Goal: Check status: Check status

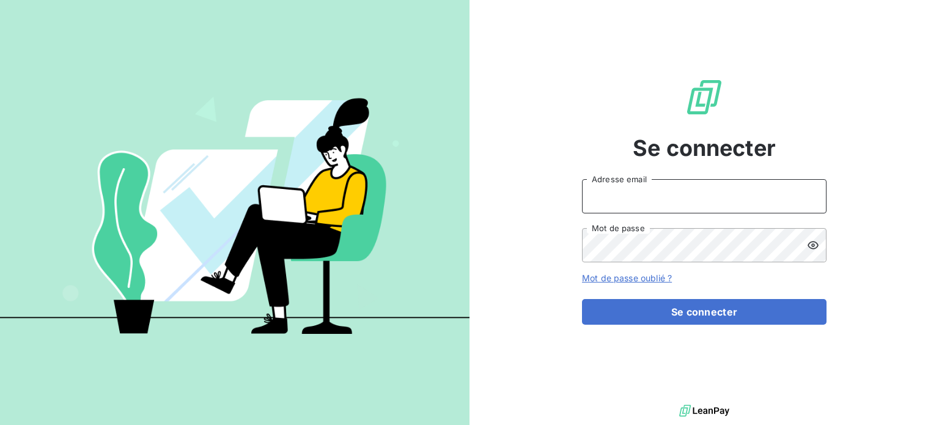
type input "[PERSON_NAME][EMAIL_ADDRESS][DOMAIN_NAME]"
click at [642, 312] on button "Se connecter" at bounding box center [704, 312] width 245 height 26
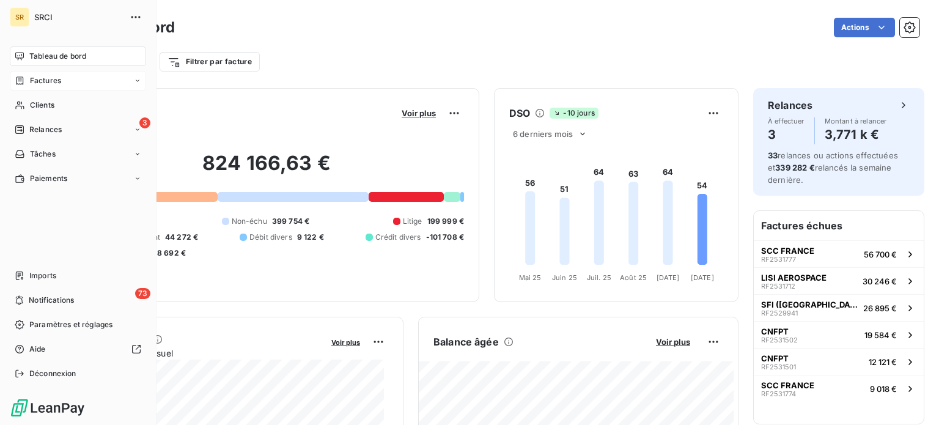
click at [47, 83] on span "Factures" at bounding box center [45, 80] width 31 height 11
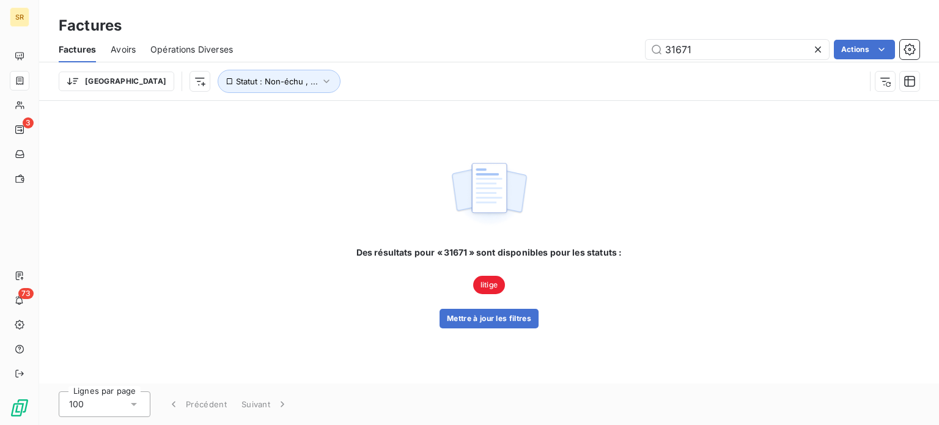
drag, startPoint x: 707, startPoint y: 48, endPoint x: 642, endPoint y: 48, distance: 64.8
click at [642, 48] on div "31671 Actions" at bounding box center [584, 50] width 672 height 20
drag, startPoint x: 699, startPoint y: 48, endPoint x: 679, endPoint y: 50, distance: 19.7
click at [679, 50] on input "31714" at bounding box center [737, 50] width 183 height 20
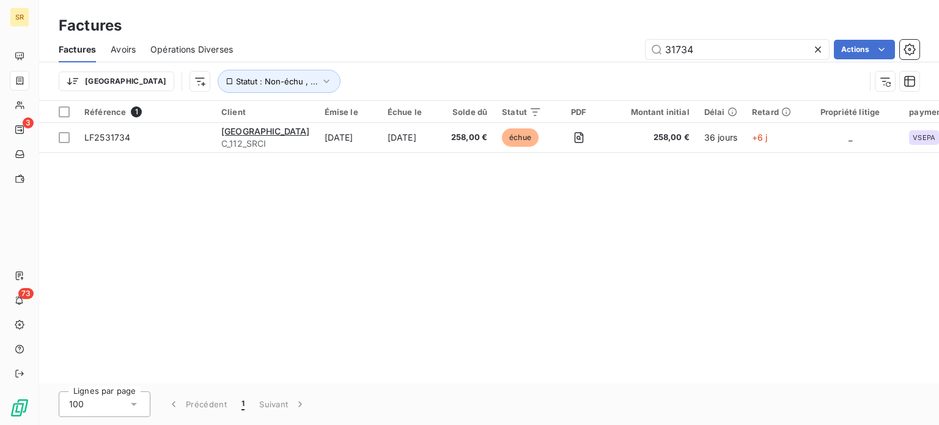
click at [505, 207] on div "Référence 1 Client Émise le Échue le Solde dû Statut PDF Montant initial Délai …" at bounding box center [489, 242] width 900 height 282
click at [570, 18] on div "Factures" at bounding box center [489, 26] width 900 height 22
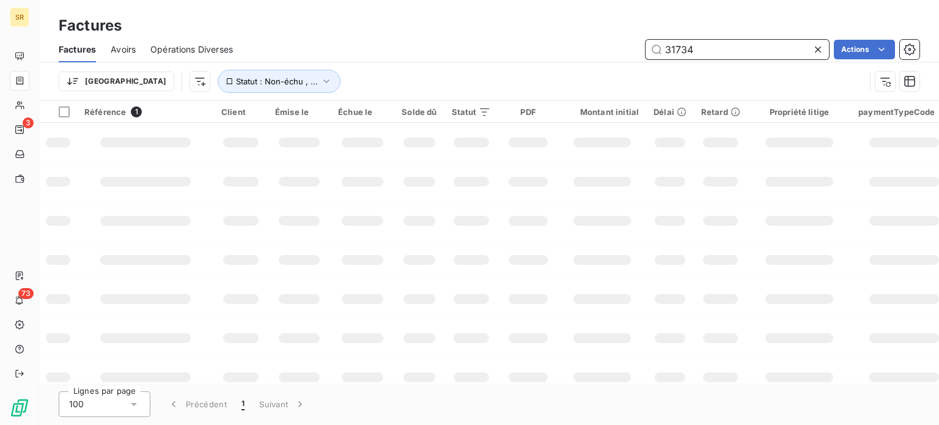
click at [723, 51] on input "31734" at bounding box center [737, 50] width 183 height 20
drag, startPoint x: 699, startPoint y: 50, endPoint x: 652, endPoint y: 50, distance: 47.7
click at [652, 50] on input "31734" at bounding box center [737, 50] width 183 height 20
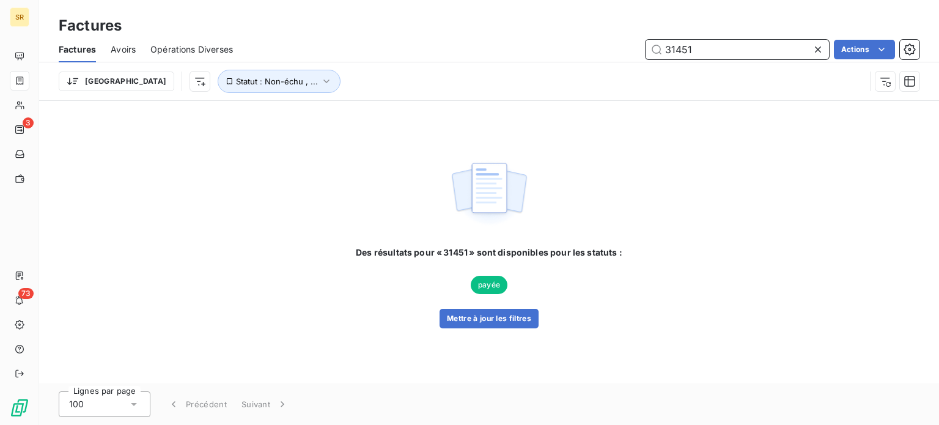
type input "31451"
click at [86, 250] on div "Des résultats pour « 31451 » sont disponibles pour les statuts : payée Mettre à…" at bounding box center [489, 242] width 900 height 282
click at [213, 46] on span "Opérations Diverses" at bounding box center [191, 49] width 83 height 12
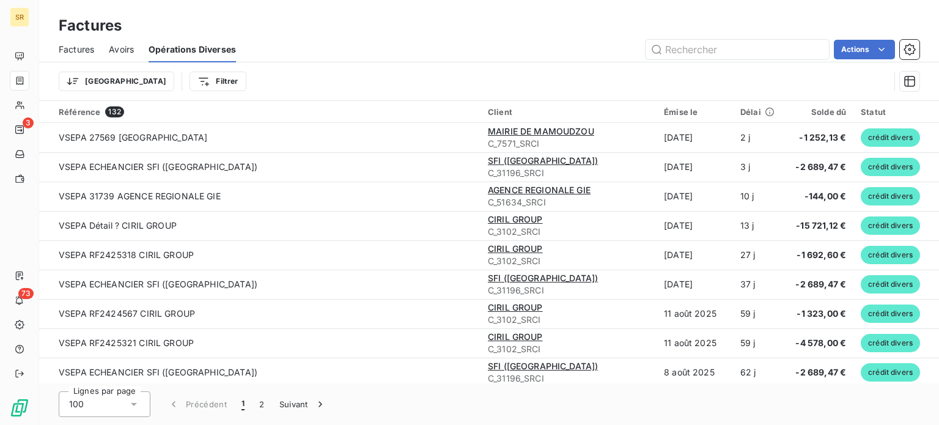
click at [79, 49] on span "Factures" at bounding box center [76, 49] width 35 height 12
